Goal: Information Seeking & Learning: Learn about a topic

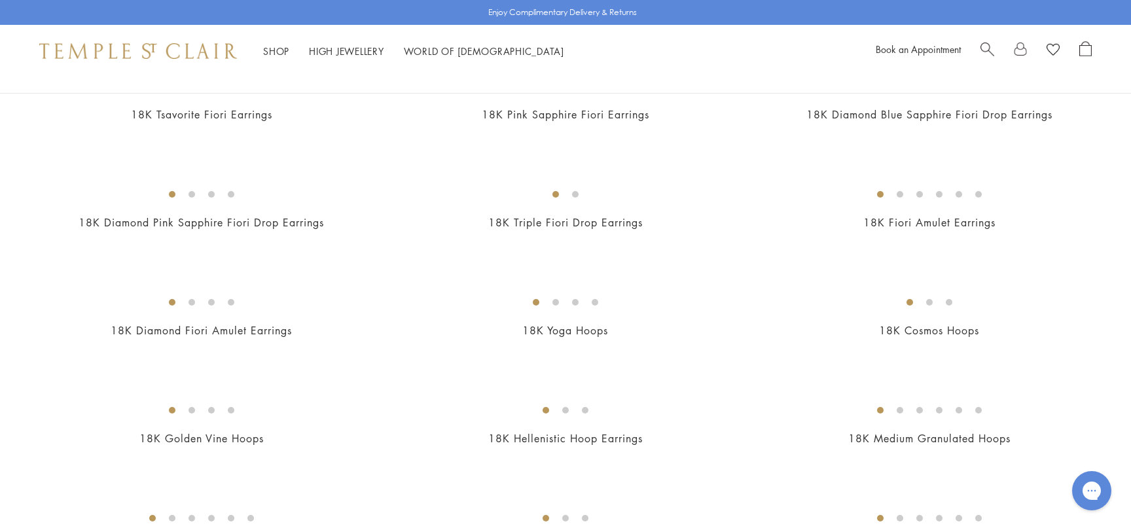
scroll to position [1052, 0]
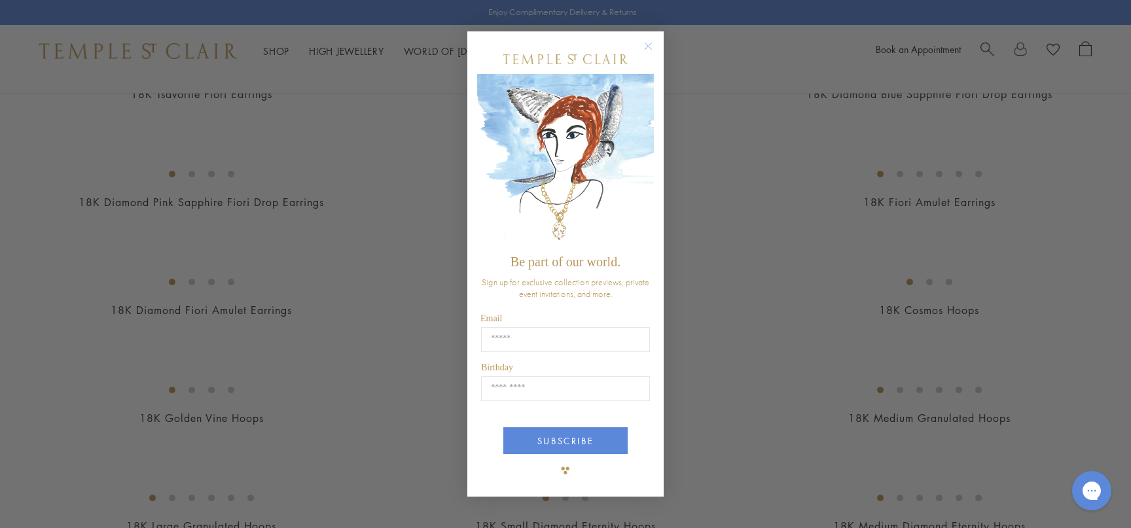
click at [649, 45] on icon "Close dialog" at bounding box center [648, 46] width 7 height 7
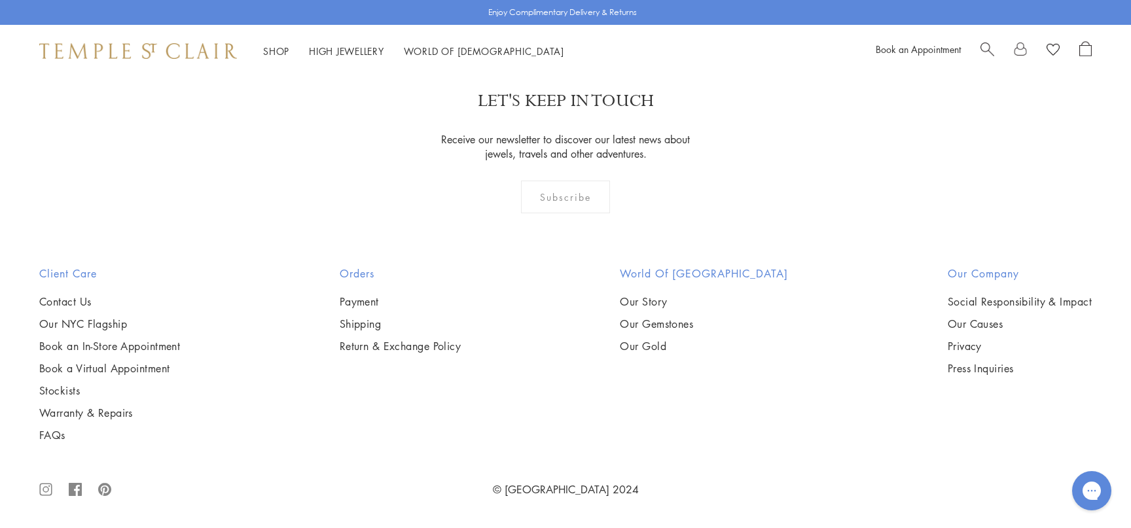
scroll to position [5690, 0]
click at [0, 0] on img at bounding box center [0, 0] width 0 height 0
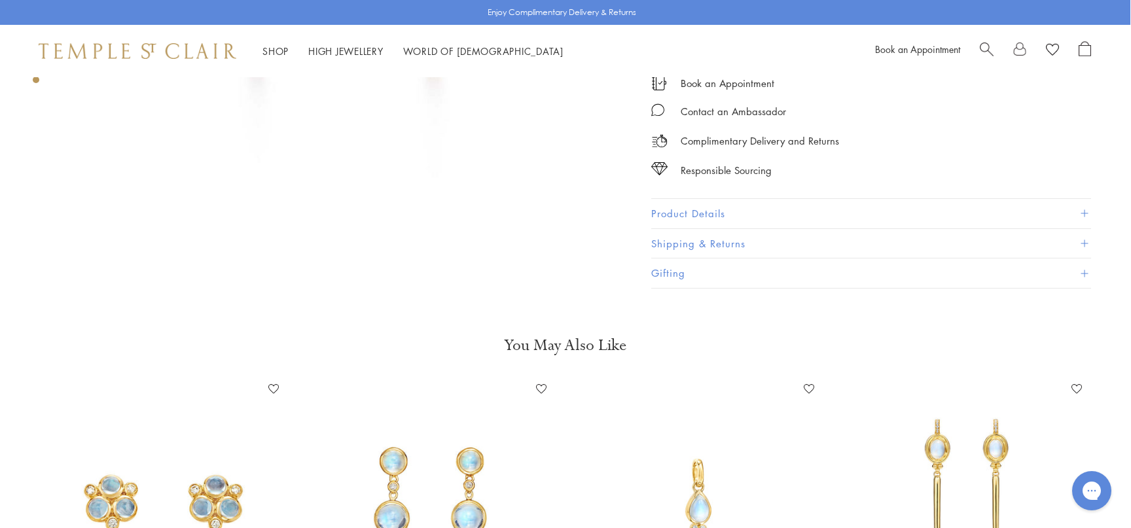
scroll to position [334, 1]
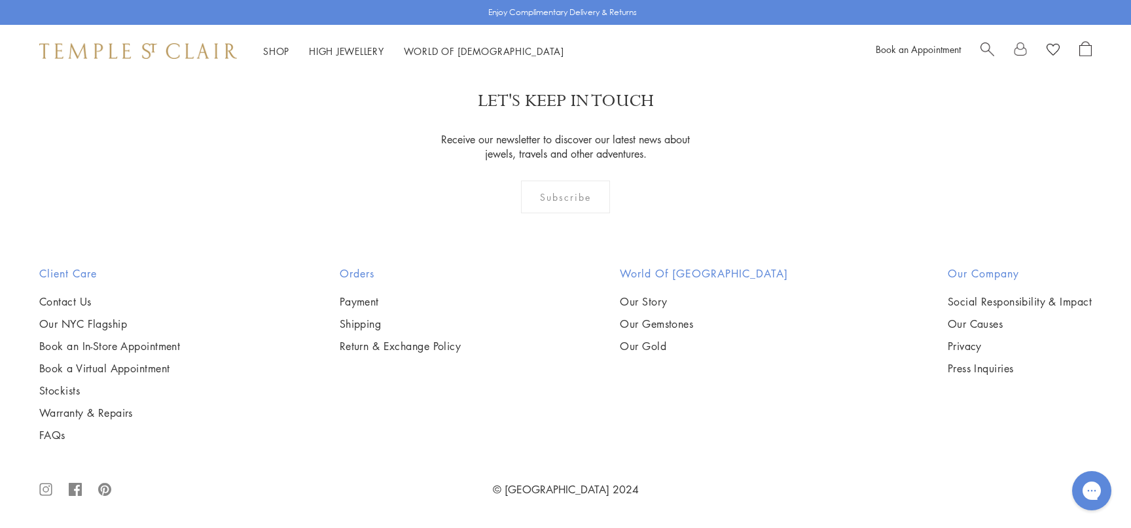
scroll to position [4445, 0]
click at [987, 50] on span "Search" at bounding box center [987, 48] width 14 height 14
click at [988, 45] on span "Search" at bounding box center [987, 48] width 14 height 14
paste input "**********"
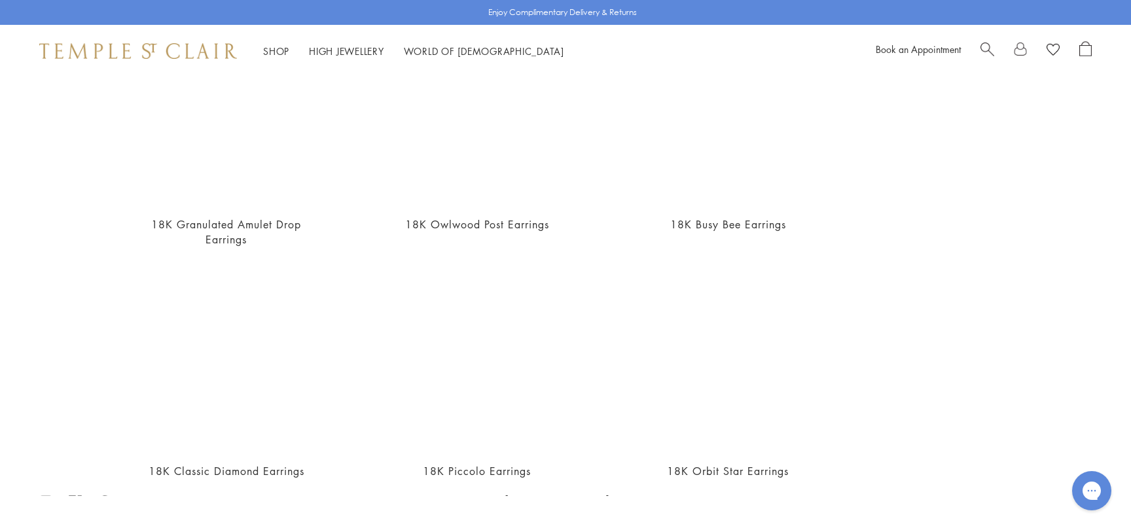
scroll to position [97, 0]
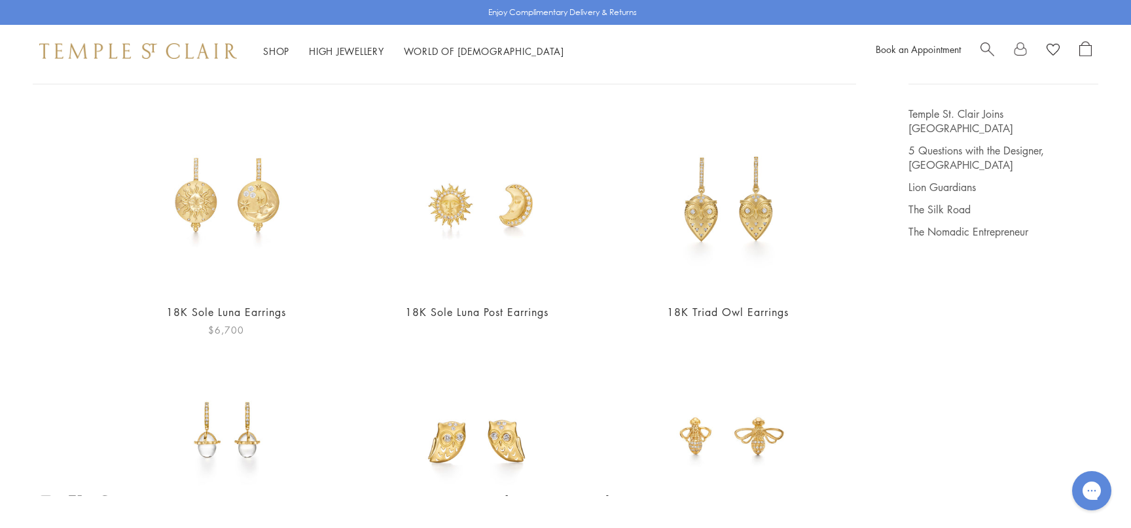
type input "**********"
click at [251, 200] on img at bounding box center [226, 199] width 185 height 185
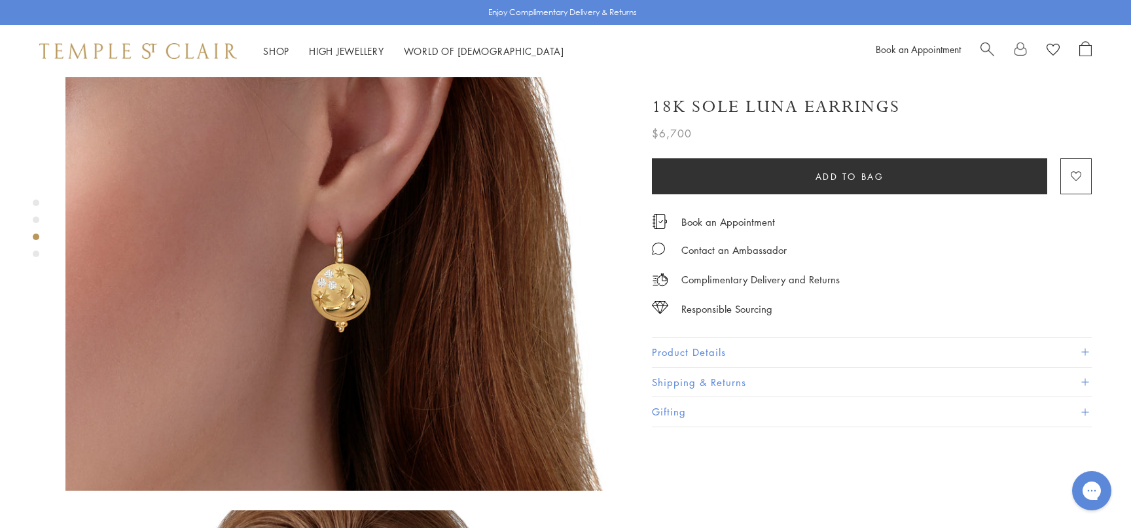
scroll to position [1238, 0]
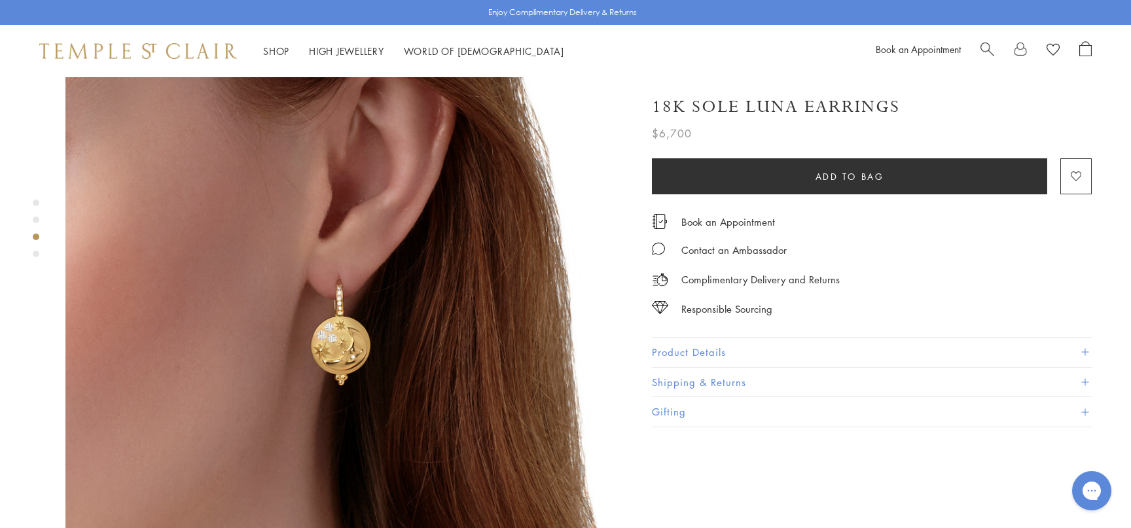
click at [715, 346] on button "Product Details" at bounding box center [872, 352] width 440 height 29
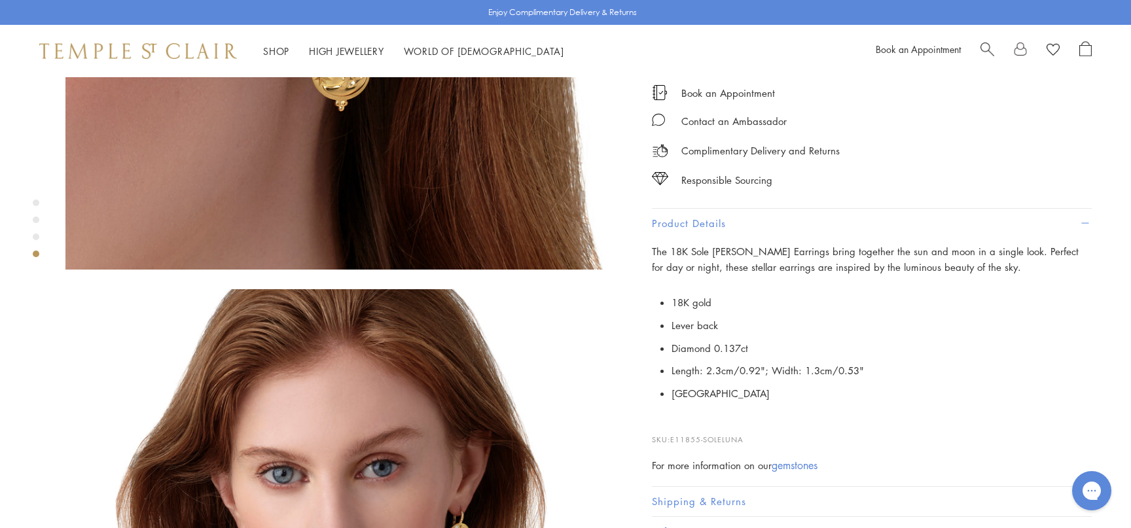
scroll to position [1511, 0]
drag, startPoint x: 884, startPoint y: 363, endPoint x: 669, endPoint y: 367, distance: 215.4
click at [669, 367] on p "18K gold Lever back Diamond 0.137ct Length: 2.3cm/0.92"; Width: 1.3cm/0.53" Ita…" at bounding box center [872, 348] width 440 height 114
copy li "Length: 2.3cm/0.92"; Width: 1.3cm/0.53""
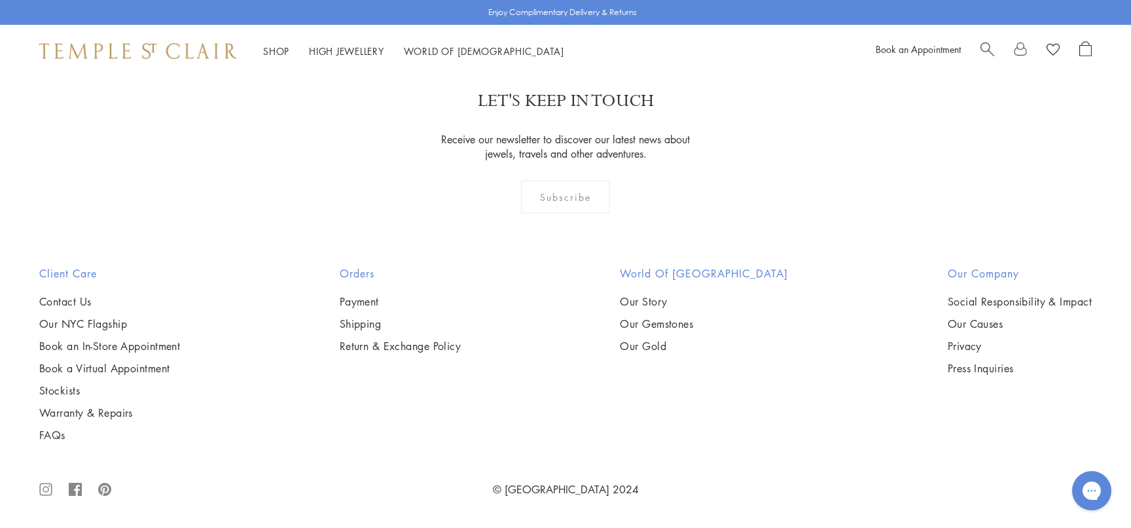
scroll to position [2613, 0]
click at [984, 46] on span "Search" at bounding box center [987, 48] width 14 height 14
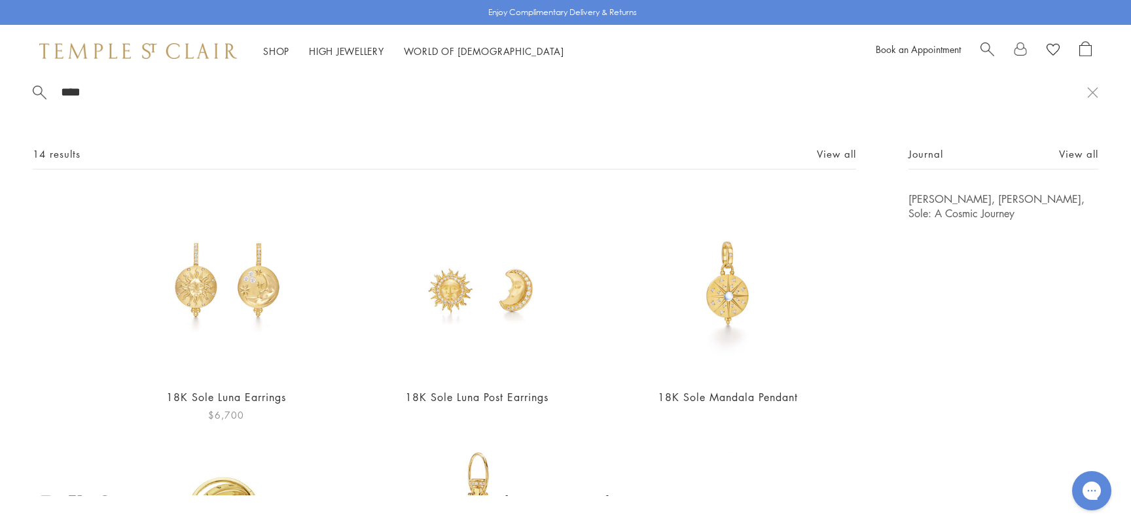
scroll to position [18, 0]
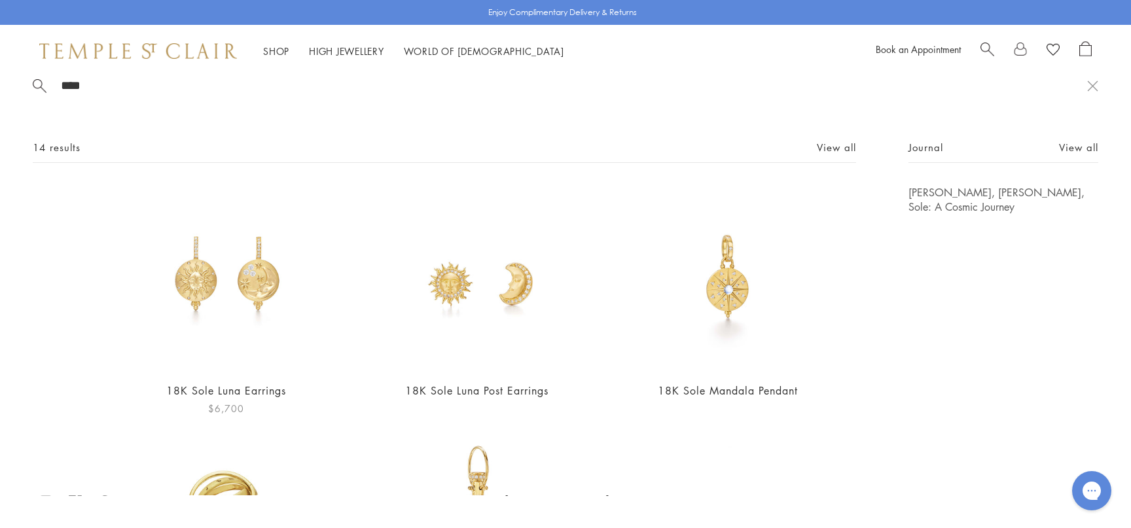
type input "****"
click at [259, 291] on img at bounding box center [226, 277] width 185 height 185
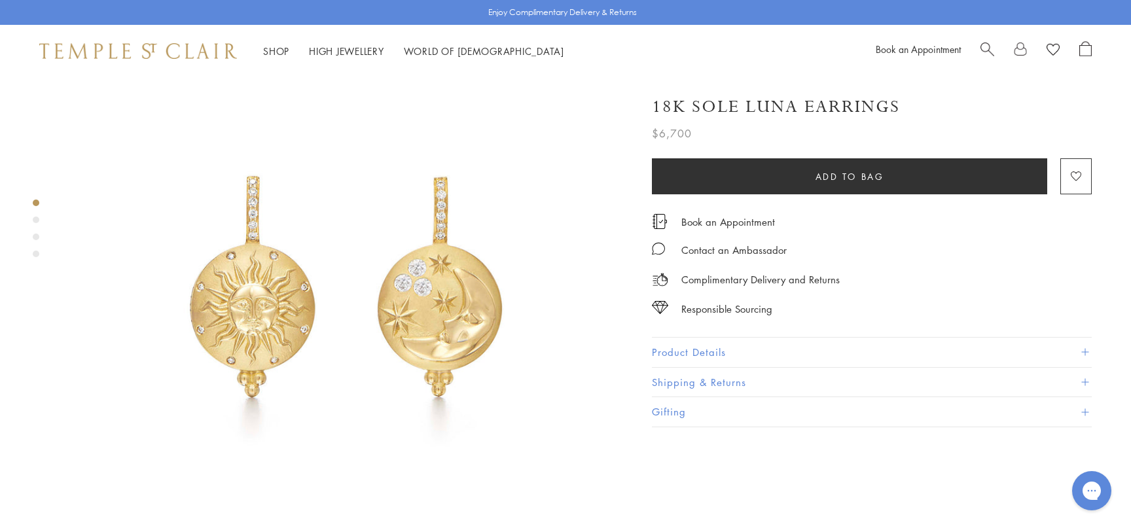
scroll to position [65, 0]
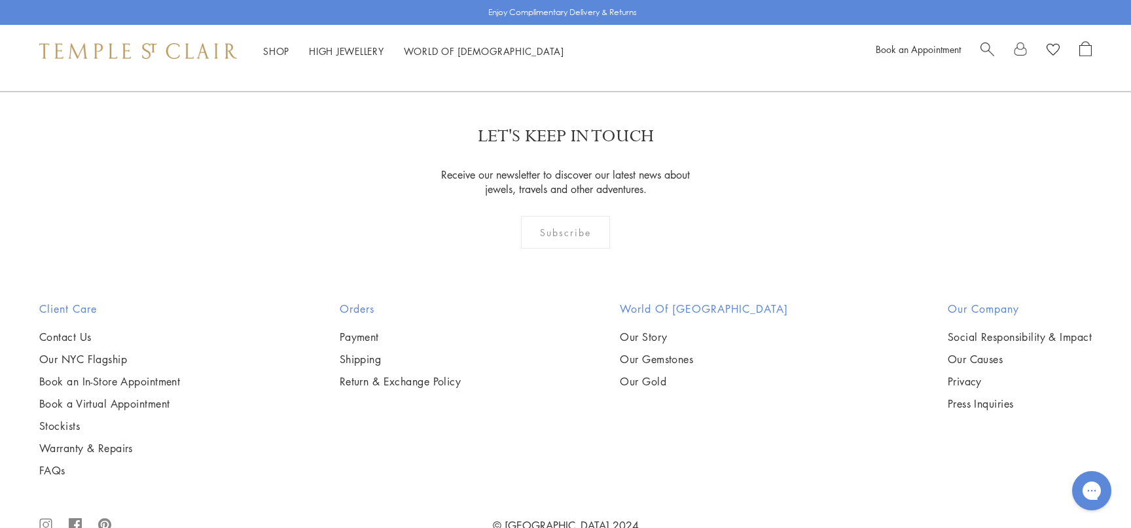
scroll to position [2017, 0]
